Goal: Task Accomplishment & Management: Use online tool/utility

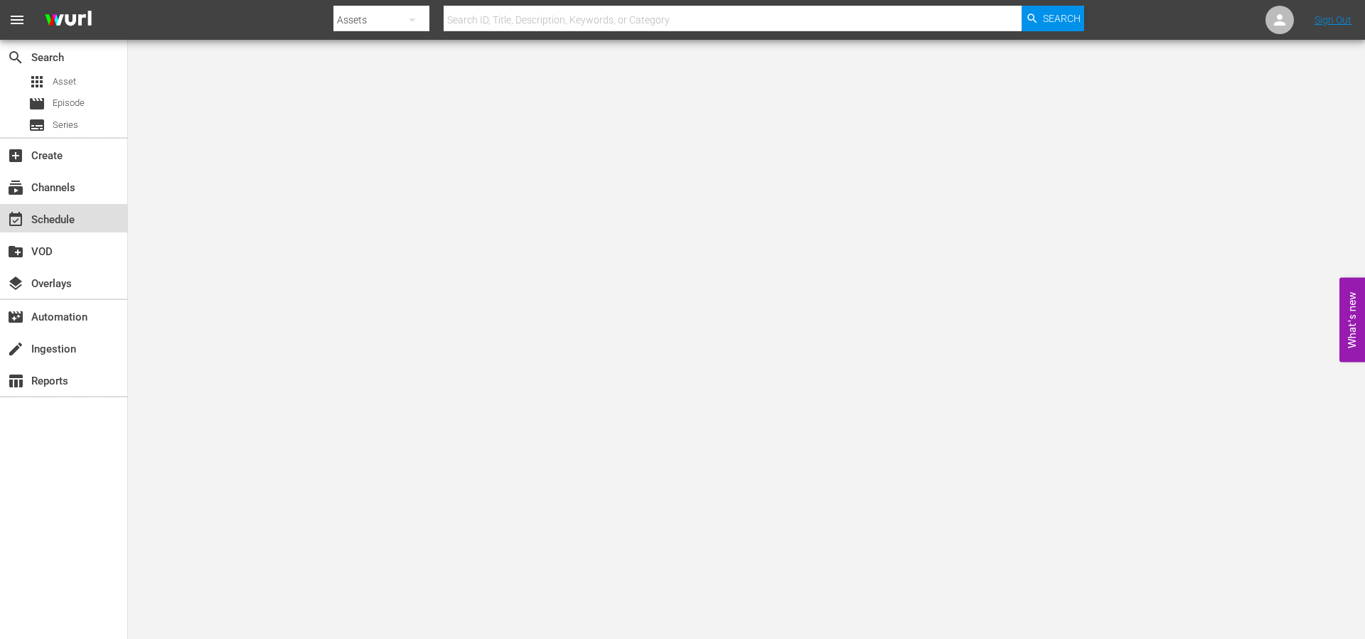
click at [53, 228] on div "event_available Schedule" at bounding box center [63, 218] width 127 height 28
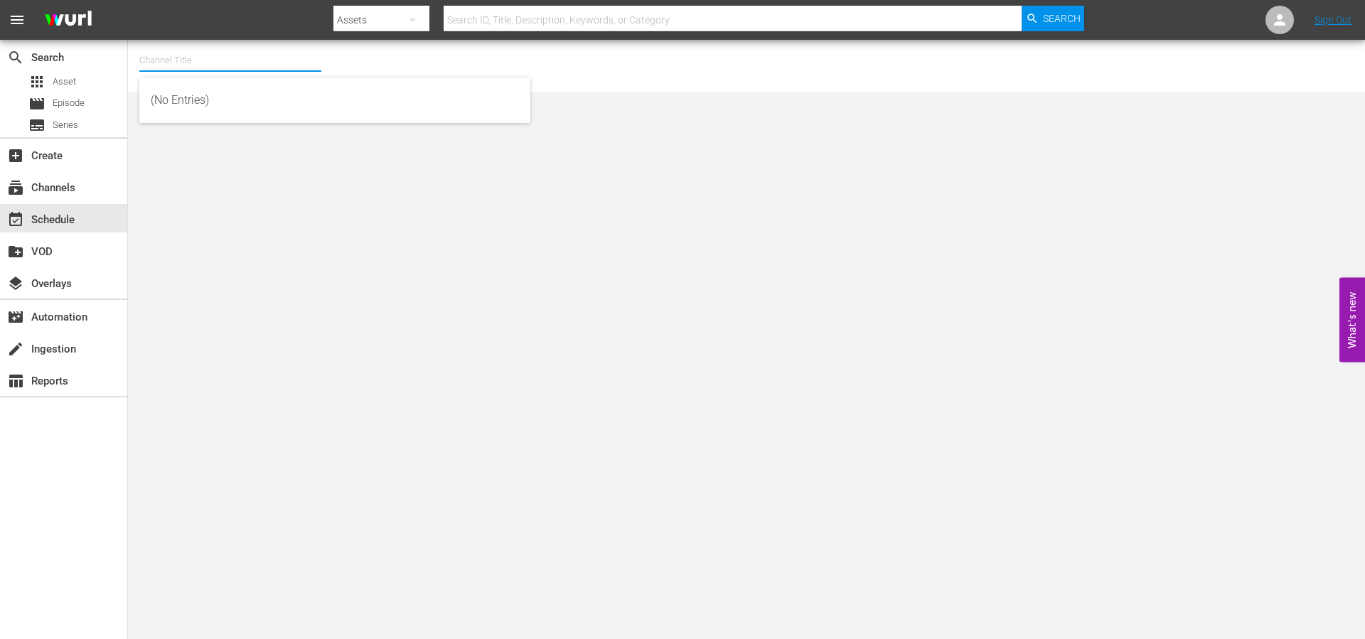
click at [242, 67] on input "text" at bounding box center [230, 60] width 182 height 34
click at [274, 95] on div "Screambox TV (1845 - cinedigm_entertainment_corp_screamboxtv_1)" at bounding box center [335, 100] width 368 height 34
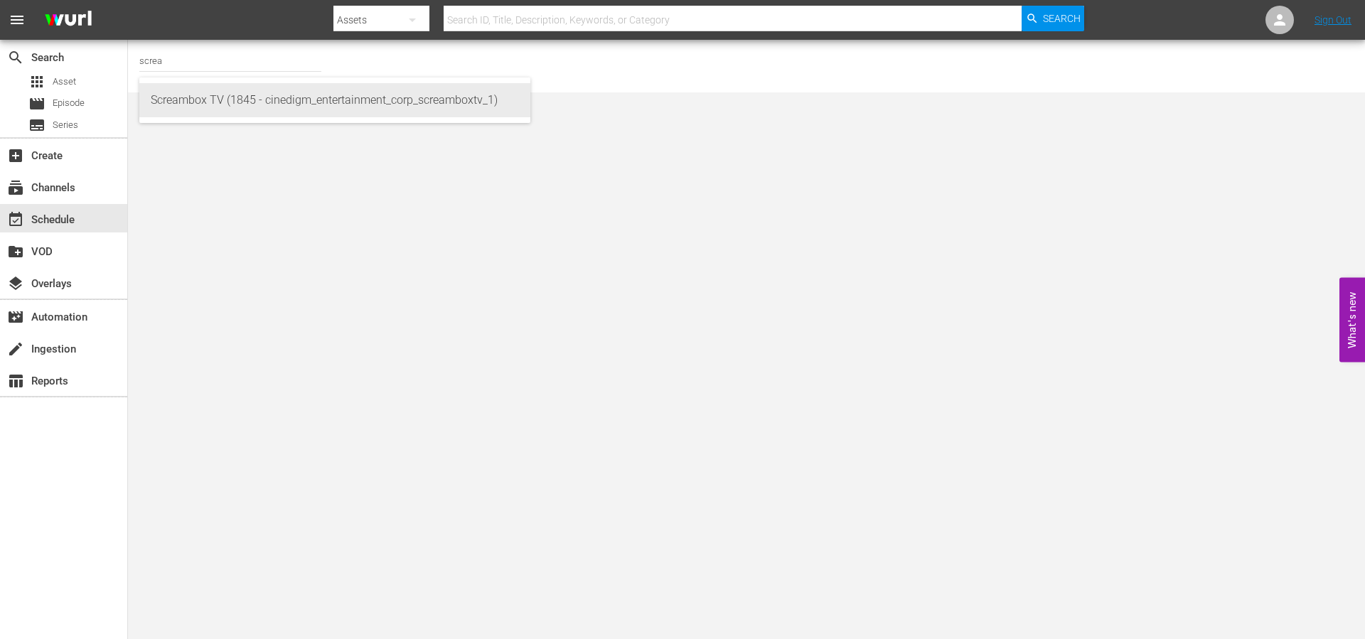
type input "Screambox TV (1845 - cinedigm_entertainment_corp_screamboxtv_1)"
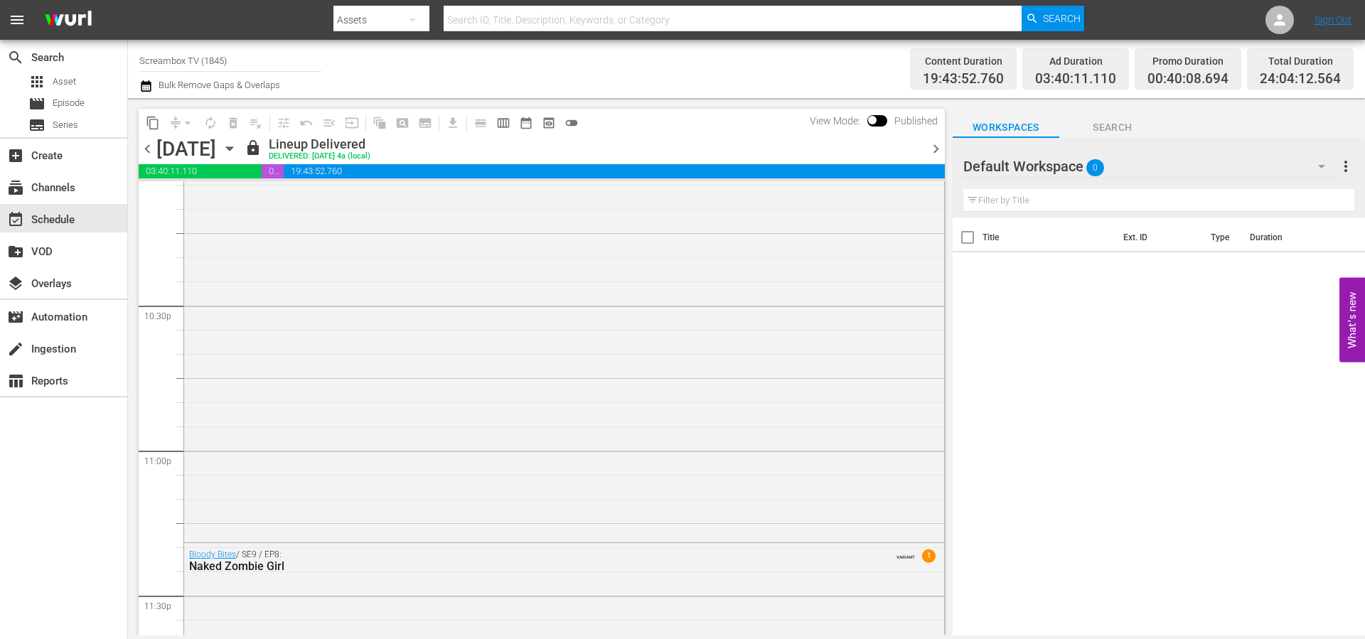
scroll to position [6527, 0]
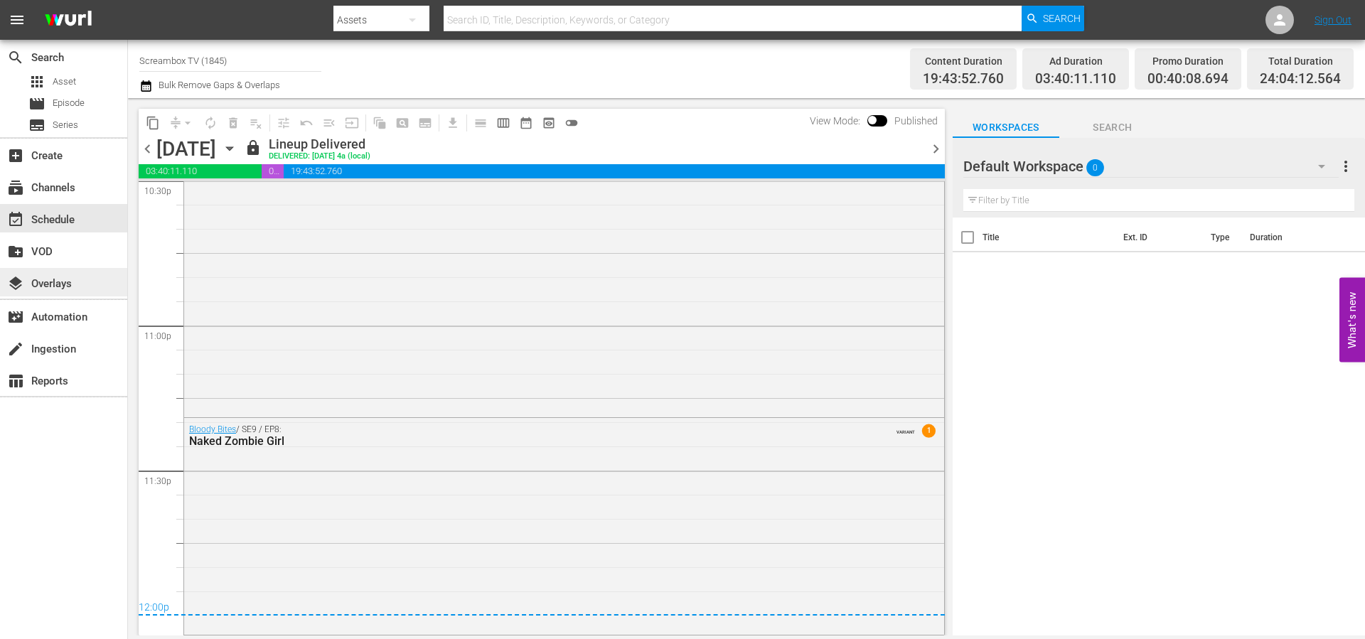
click at [62, 276] on div "layers Overlays" at bounding box center [40, 281] width 80 height 13
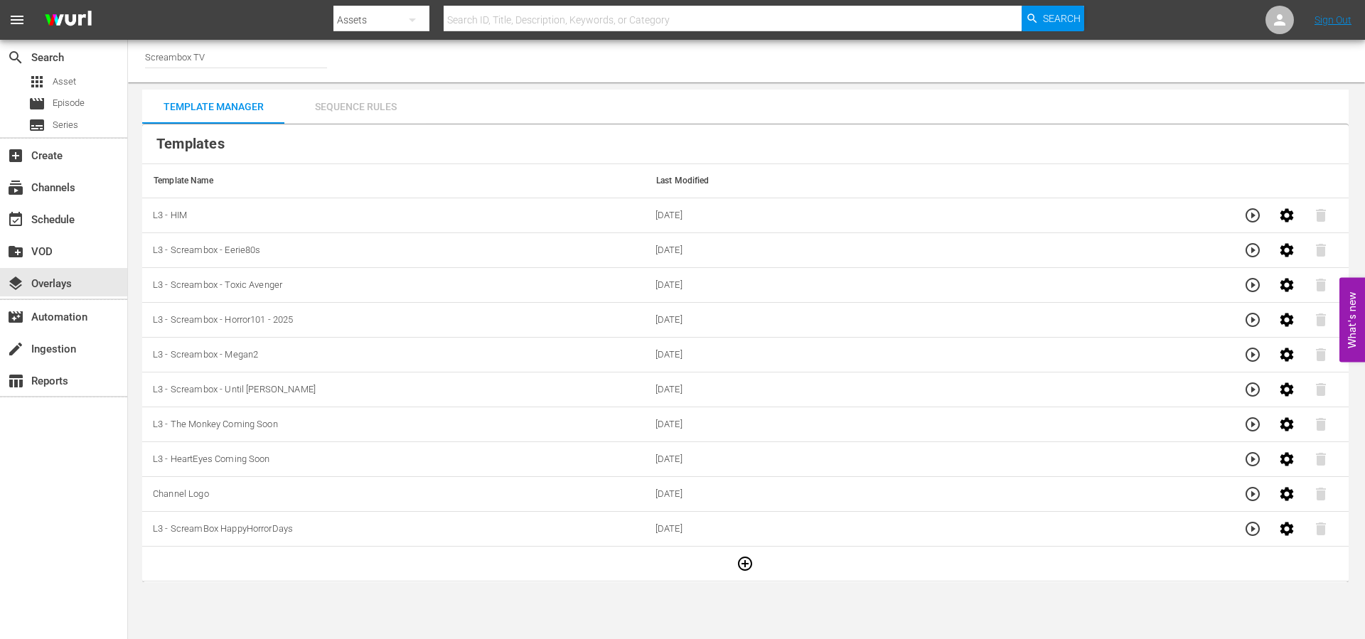
click at [322, 106] on div "Sequence Rules" at bounding box center [355, 107] width 142 height 34
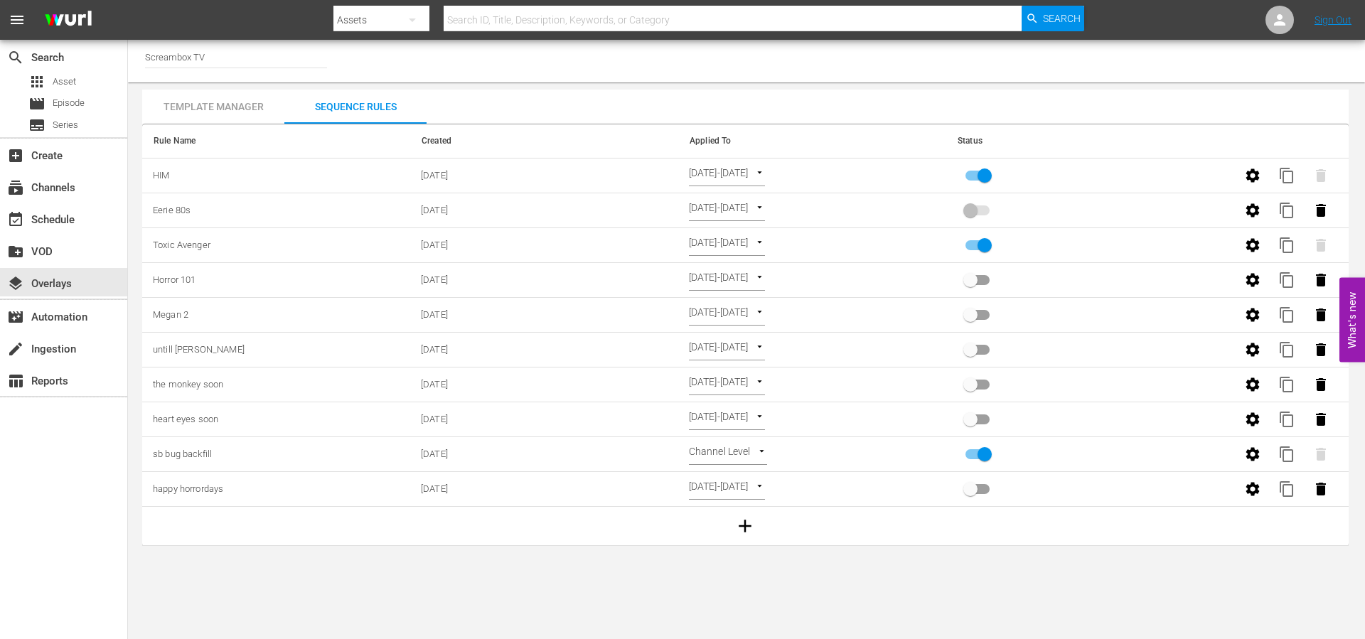
click at [226, 100] on div "Template Manager" at bounding box center [213, 107] width 142 height 34
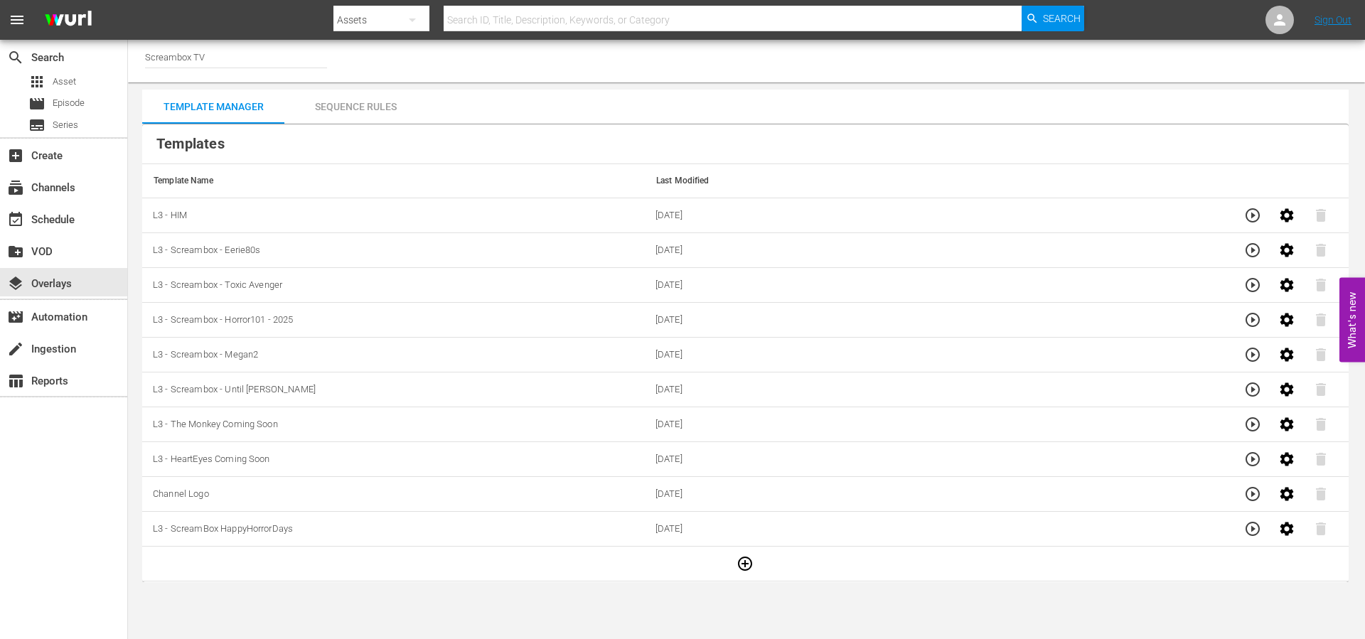
click at [365, 106] on div "Sequence Rules" at bounding box center [355, 107] width 142 height 34
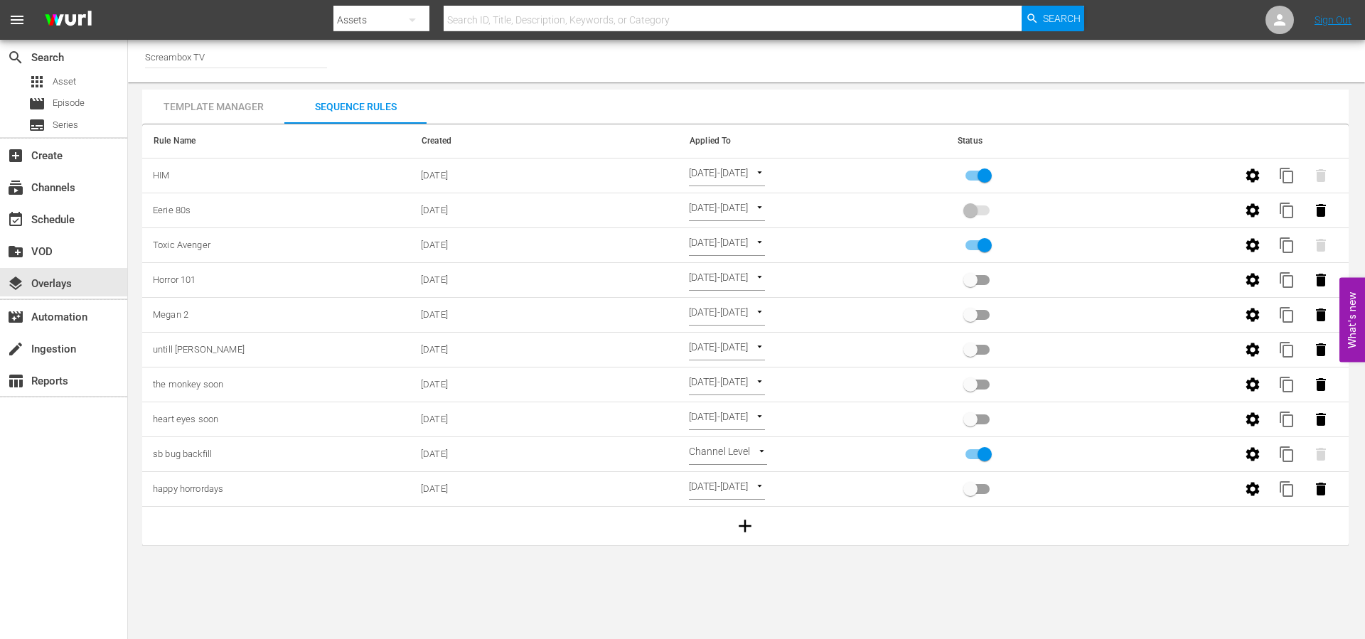
click at [247, 110] on div "Template Manager" at bounding box center [213, 107] width 142 height 34
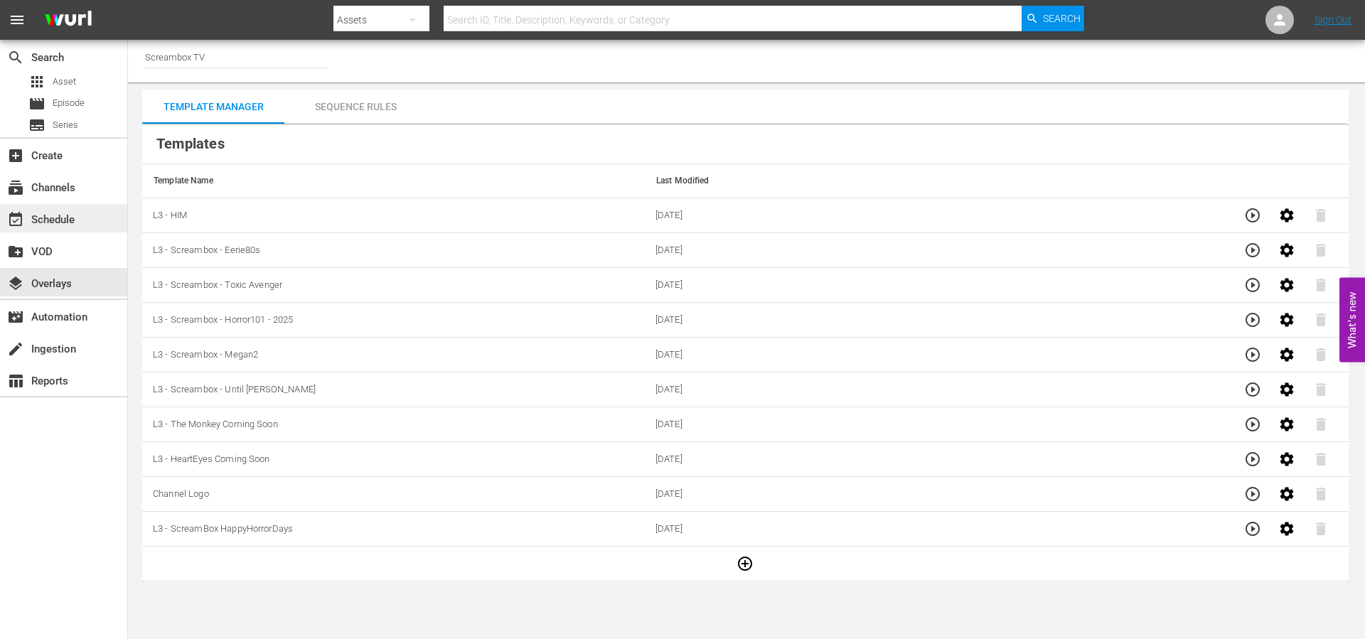
click at [57, 218] on div "event_available Schedule" at bounding box center [40, 217] width 80 height 13
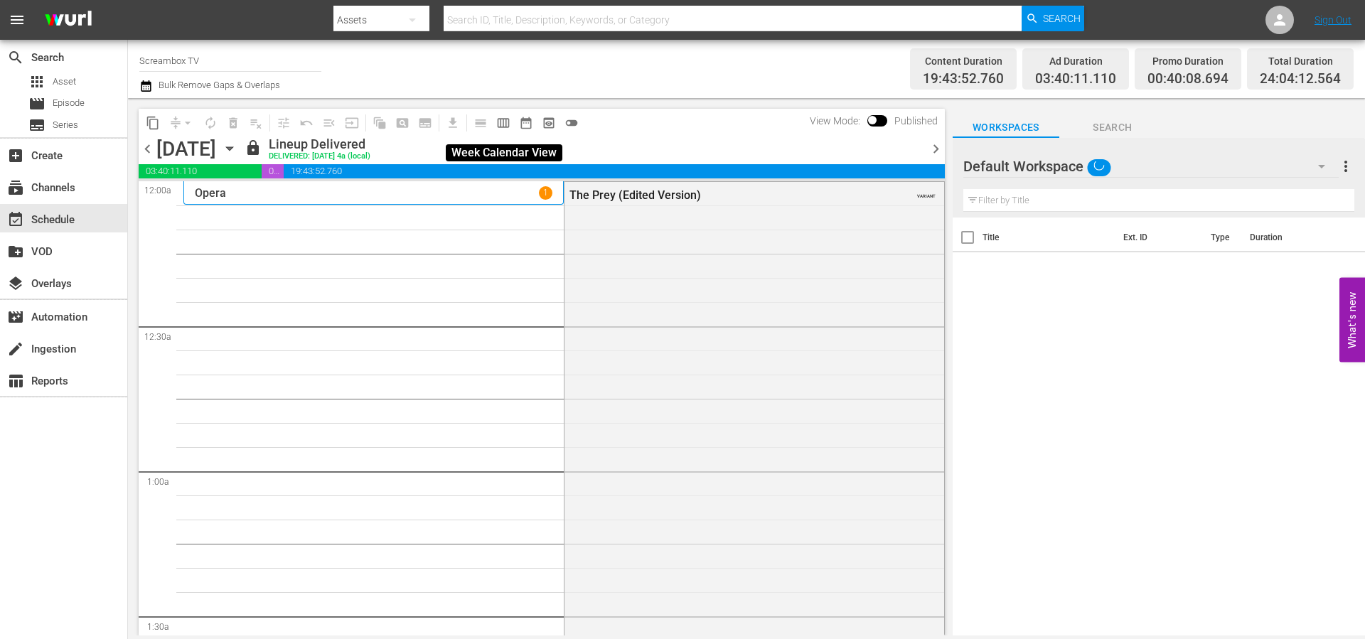
click at [505, 123] on span "calendar_view_week_outlined" at bounding box center [503, 123] width 14 height 14
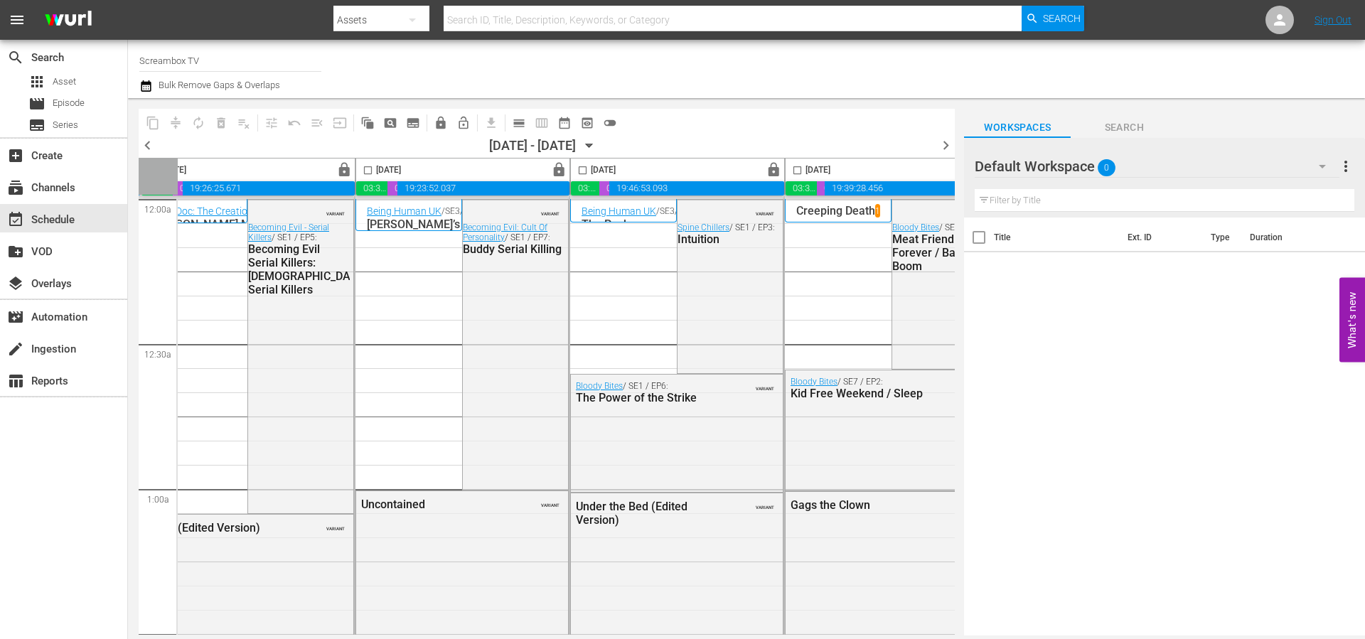
scroll to position [0, 731]
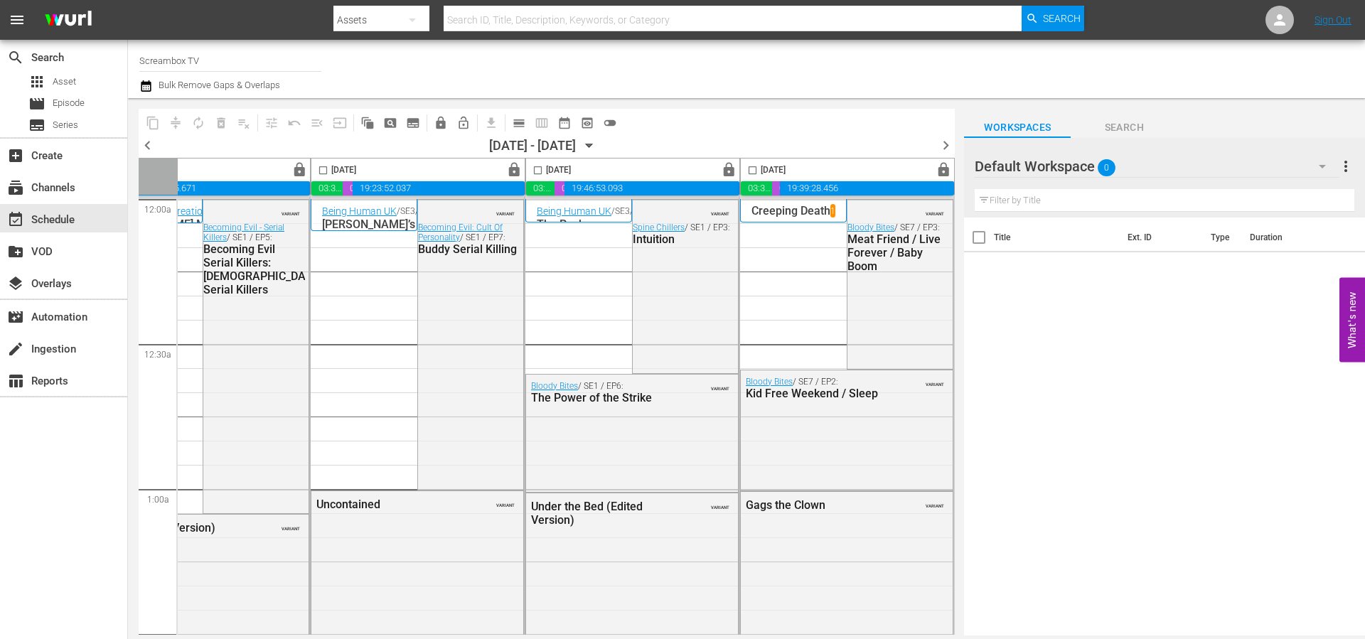
click at [950, 146] on span "chevron_right" at bounding box center [946, 145] width 18 height 18
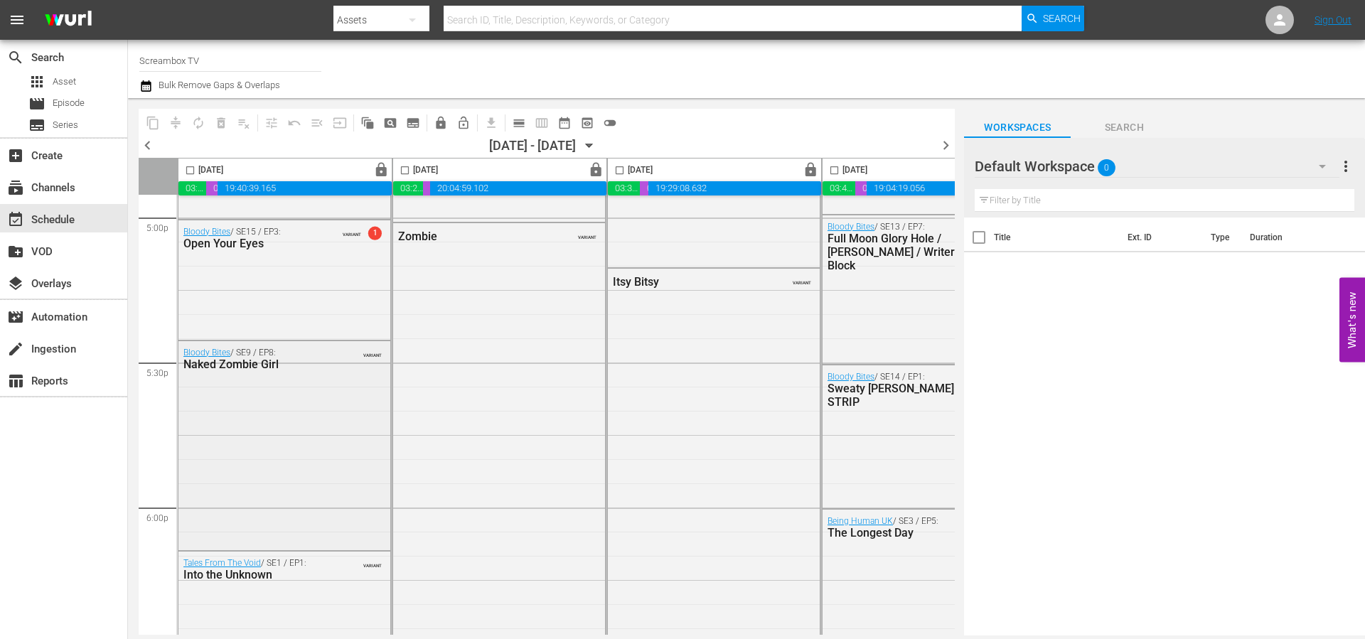
scroll to position [4886, 0]
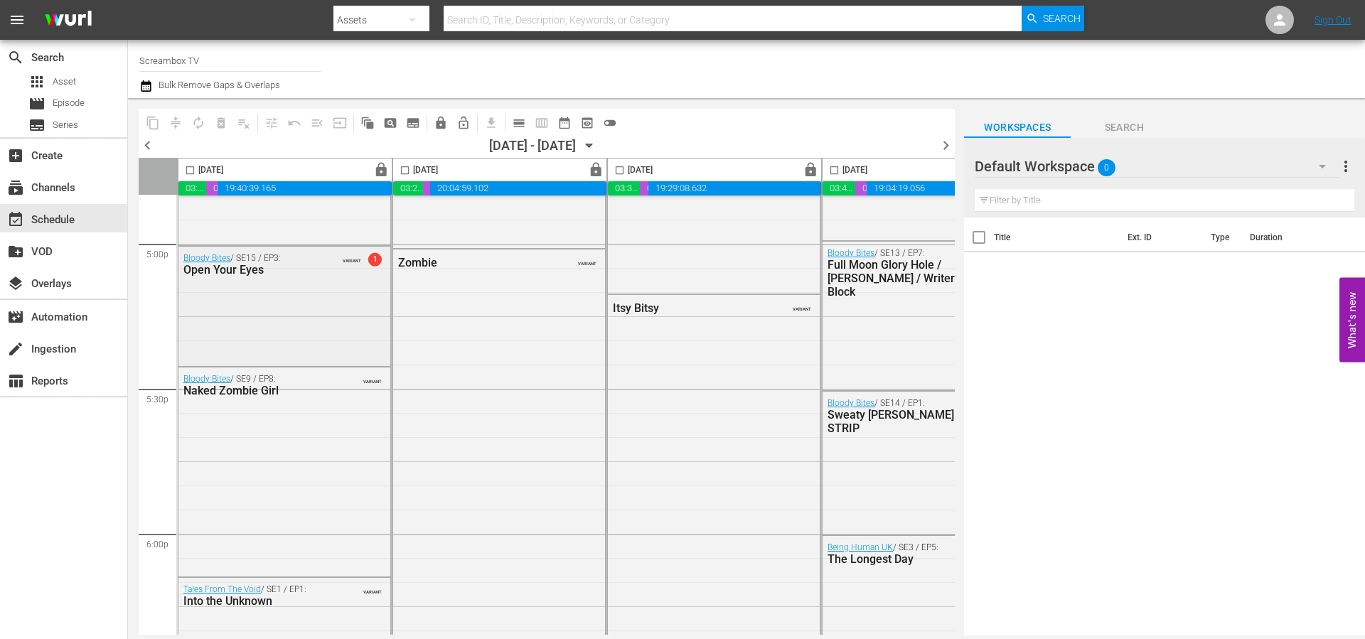
click at [377, 262] on span "1" at bounding box center [375, 259] width 14 height 14
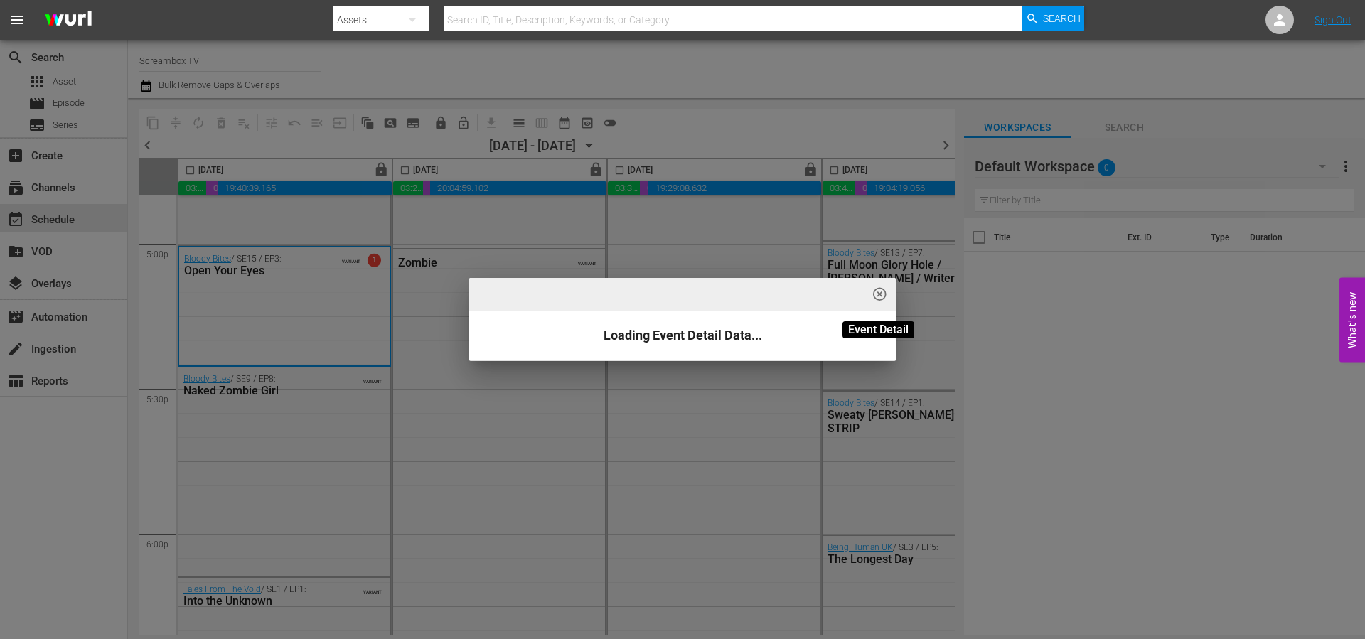
click at [877, 291] on span "highlight_off_icon" at bounding box center [880, 294] width 16 height 16
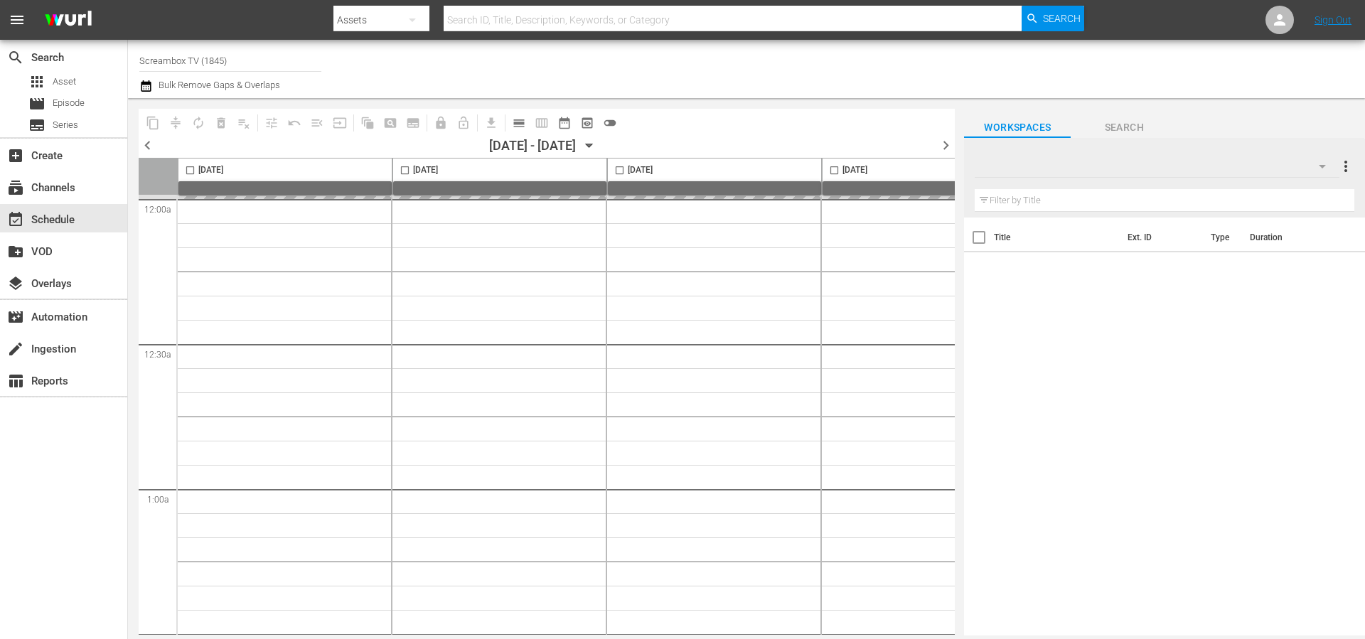
type input "Screambox TV (1845)"
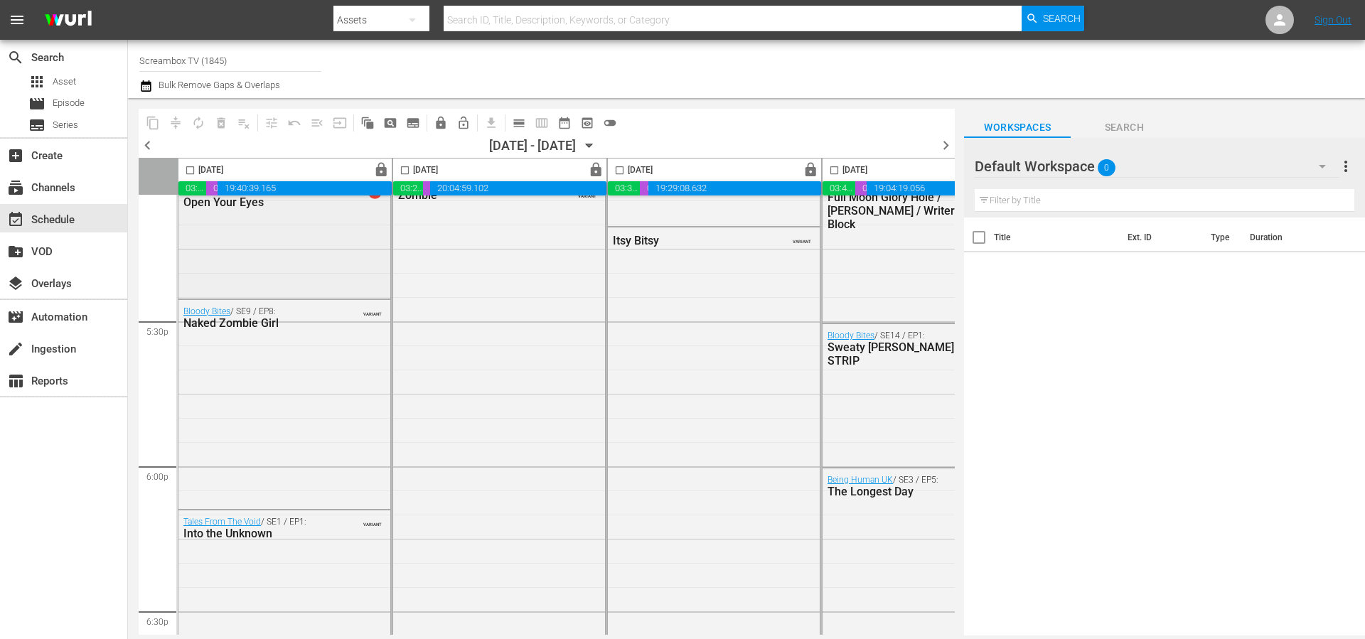
scroll to position [4828, 0]
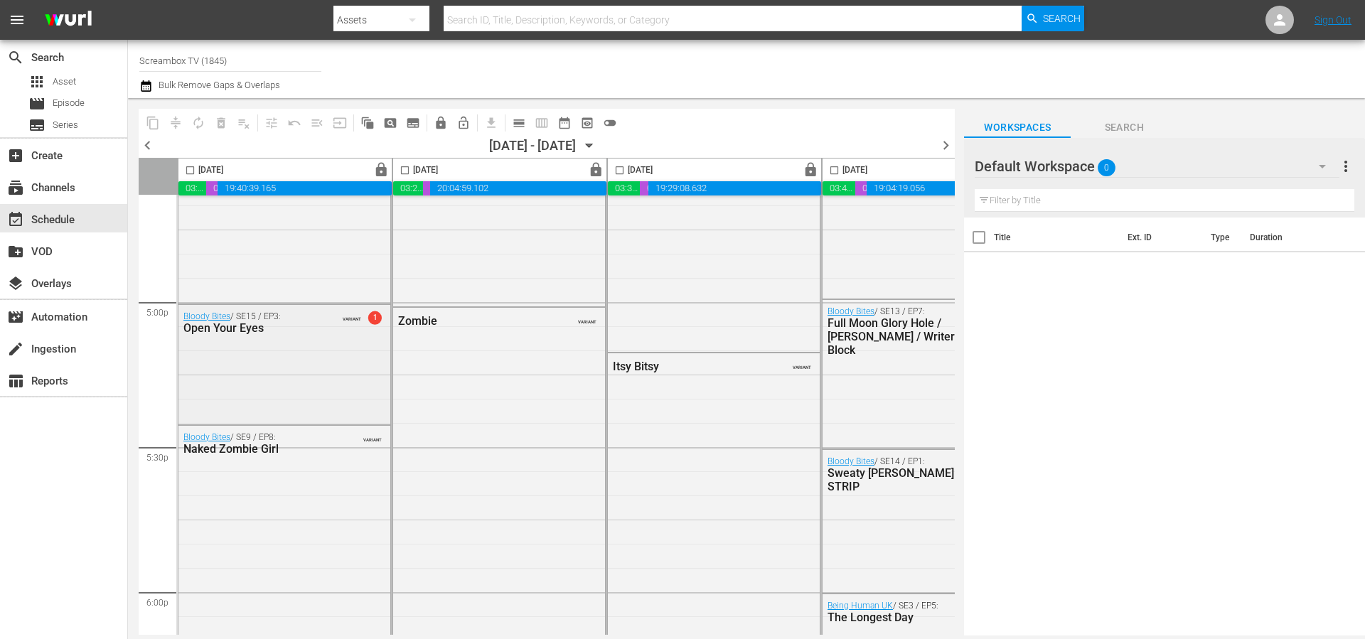
click at [372, 318] on span "1" at bounding box center [375, 318] width 14 height 14
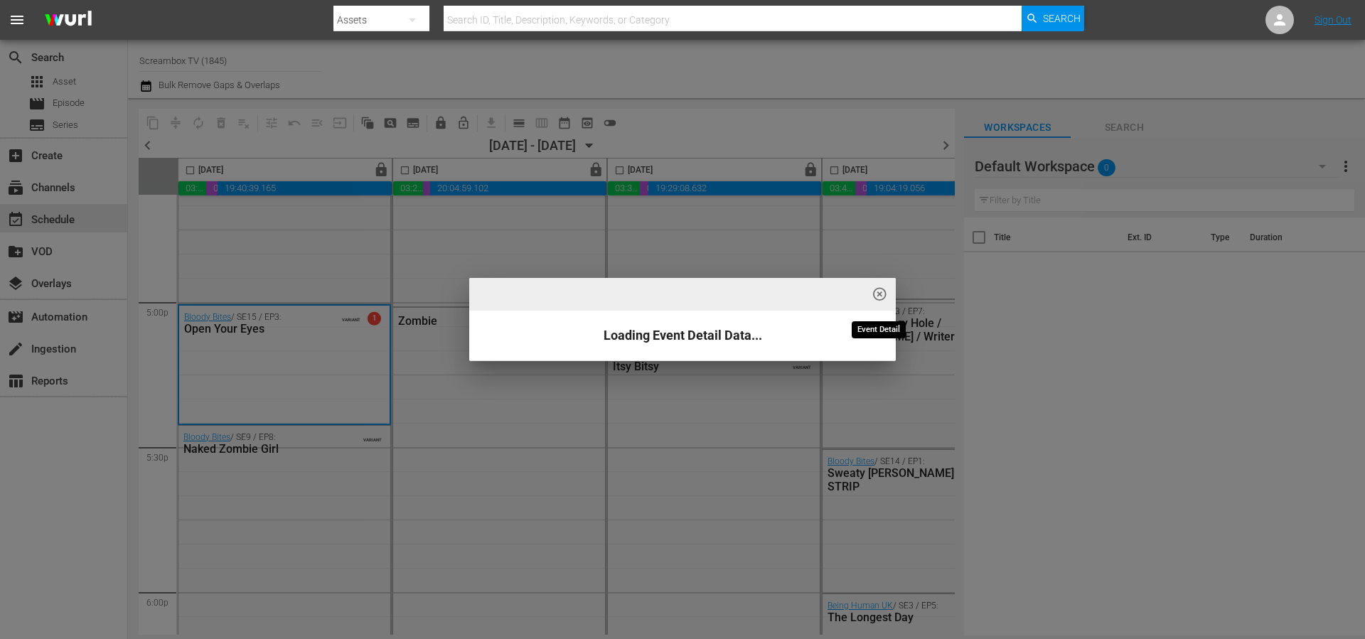
click at [883, 297] on span "highlight_off_icon" at bounding box center [880, 294] width 16 height 16
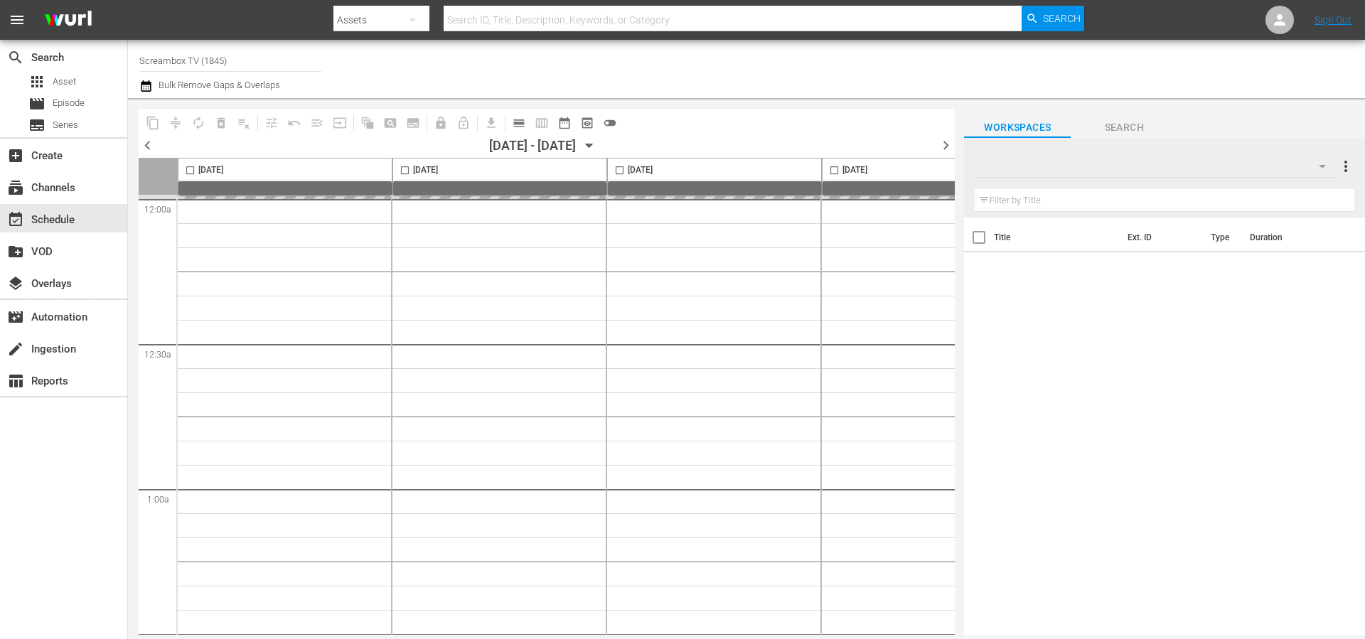
type input "Screambox TV (1845)"
